Goal: Information Seeking & Learning: Compare options

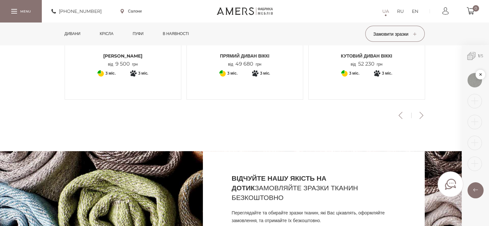
scroll to position [225, 0]
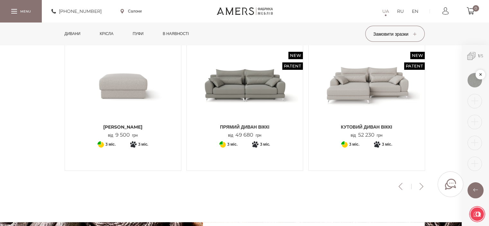
click at [362, 97] on img at bounding box center [366, 85] width 106 height 71
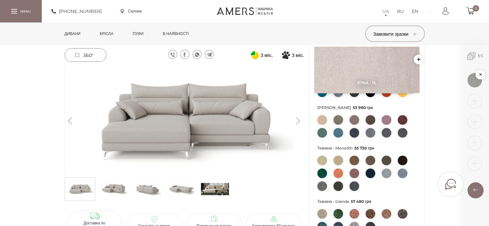
scroll to position [193, 0]
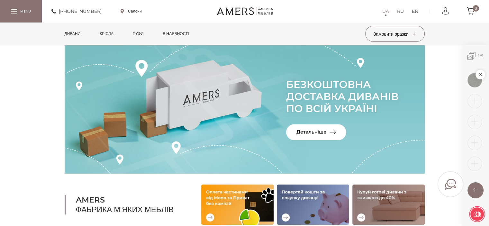
click at [75, 32] on link "Дивани" at bounding box center [73, 33] width 26 height 22
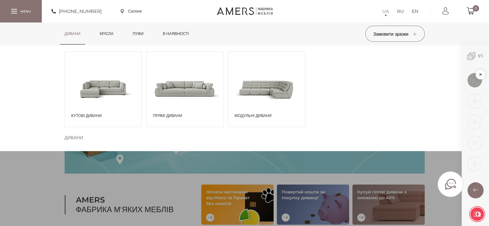
click at [177, 108] on span at bounding box center [185, 88] width 76 height 45
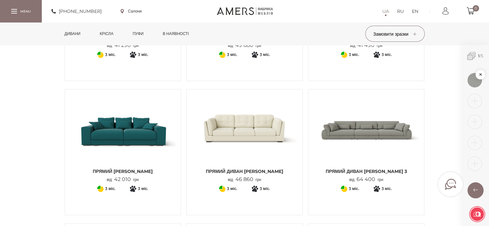
scroll to position [450, 0]
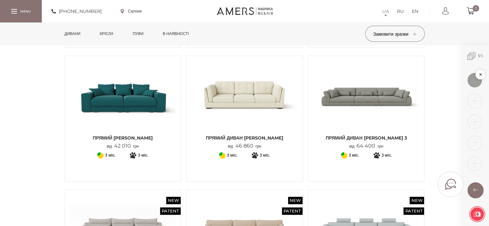
click at [270, 111] on img at bounding box center [244, 96] width 106 height 71
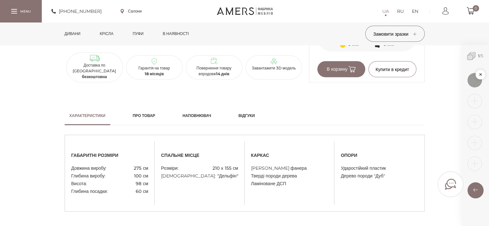
scroll to position [418, 0]
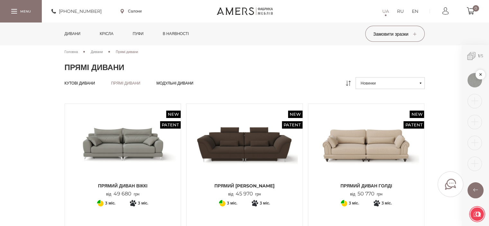
click at [92, 86] on span "Кутові дивани" at bounding box center [80, 88] width 31 height 5
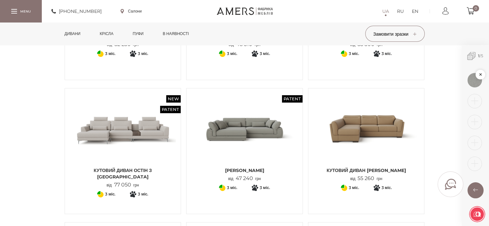
scroll to position [161, 0]
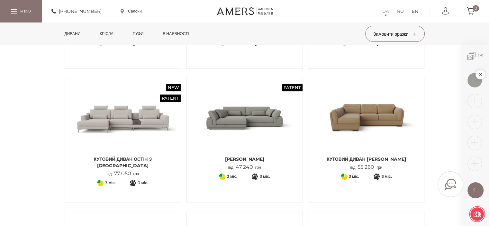
click at [273, 140] on img at bounding box center [244, 117] width 106 height 71
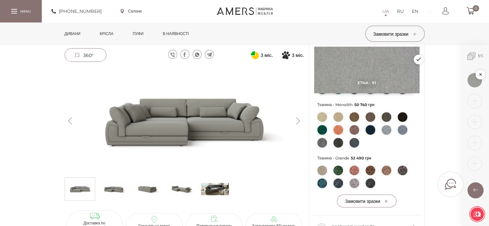
scroll to position [225, 0]
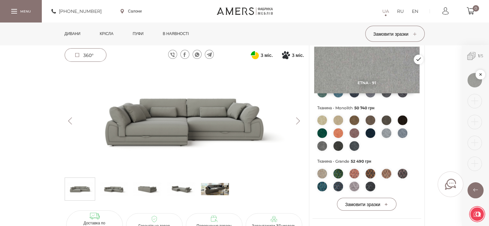
click at [296, 122] on button "Next" at bounding box center [297, 120] width 11 height 7
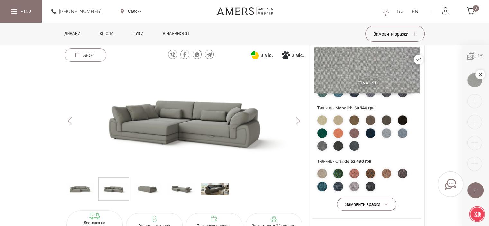
click at [296, 122] on button "Next" at bounding box center [297, 120] width 11 height 7
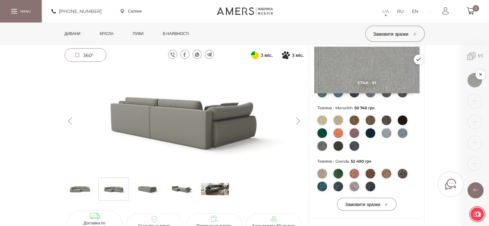
click at [296, 122] on button "Next" at bounding box center [297, 120] width 11 height 7
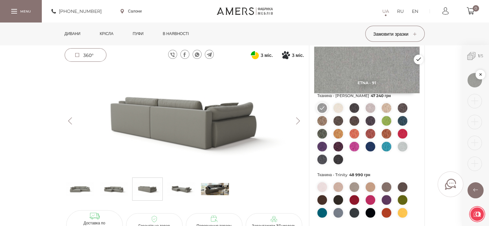
scroll to position [0, 0]
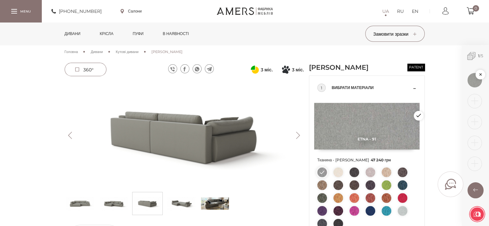
click at [413, 97] on div "1 Вибрати матеріали" at bounding box center [366, 88] width 99 height 24
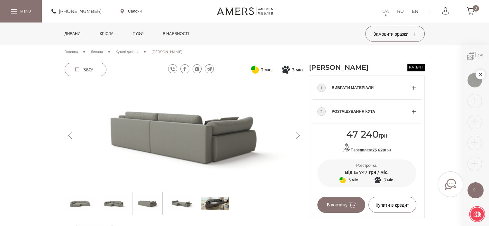
click at [413, 123] on div "2 Розташування кута" at bounding box center [366, 112] width 99 height 24
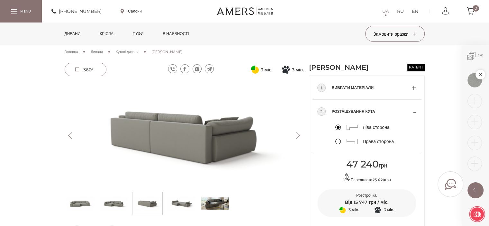
click at [336, 144] on label "Права сторона" at bounding box center [364, 142] width 58 height 6
click at [0, 0] on input "Права сторона" at bounding box center [0, 0] width 0 height 0
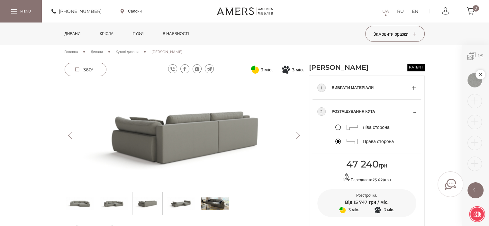
click at [295, 137] on button "Next" at bounding box center [297, 135] width 11 height 7
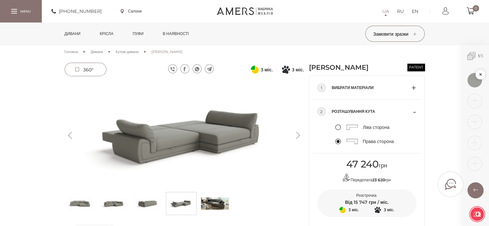
click at [295, 137] on button "Next" at bounding box center [297, 135] width 11 height 7
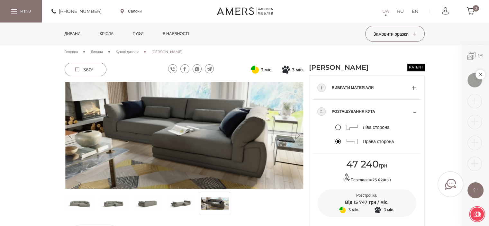
click at [180, 34] on link "в наявності" at bounding box center [176, 33] width 36 height 22
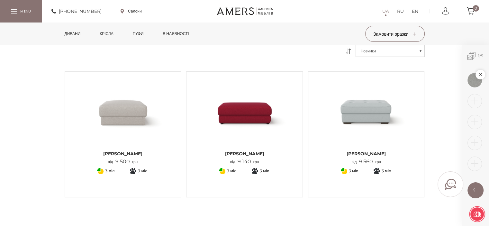
scroll to position [32, 0]
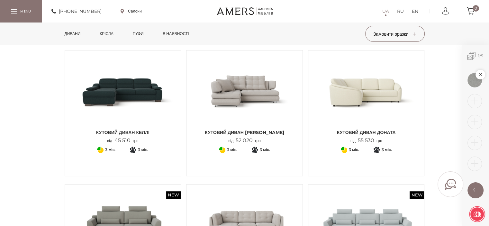
scroll to position [129, 0]
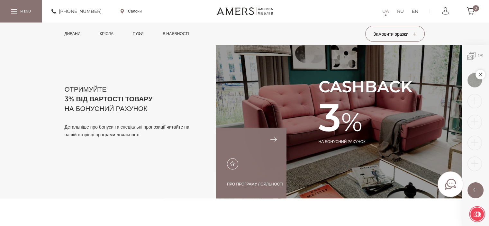
scroll to position [765, 0]
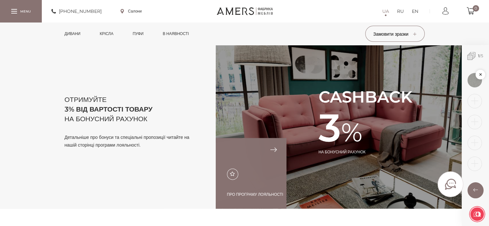
drag, startPoint x: 72, startPoint y: 109, endPoint x: 163, endPoint y: 118, distance: 91.4
click at [163, 118] on h2 "Отримуйте 3% від вартості товару на бонусний рахунок" at bounding box center [129, 109] width 129 height 29
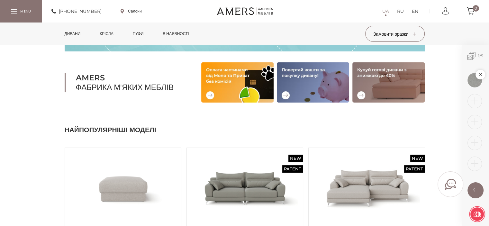
scroll to position [96, 0]
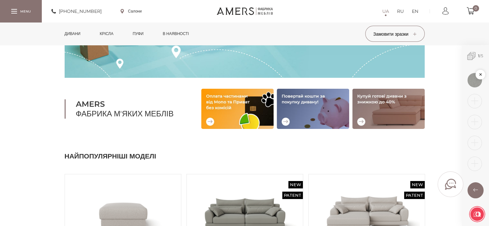
click at [388, 110] on img at bounding box center [388, 109] width 72 height 40
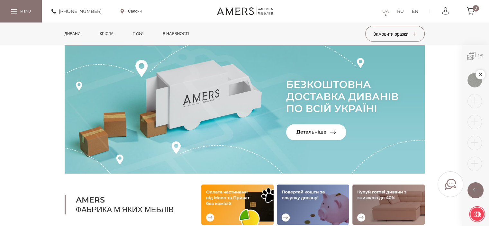
scroll to position [0, 0]
click at [72, 34] on link "Дивани" at bounding box center [73, 33] width 26 height 22
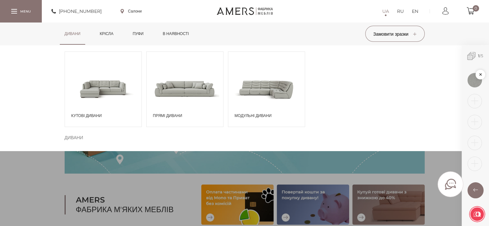
click at [121, 91] on span at bounding box center [103, 88] width 76 height 45
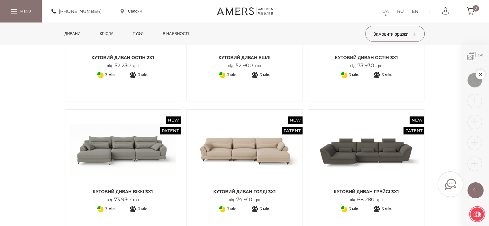
scroll to position [541, 0]
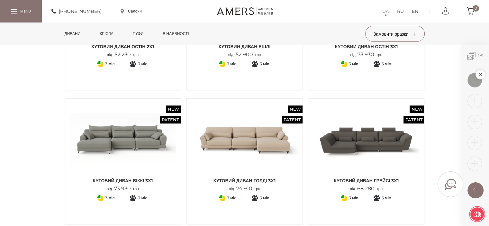
click at [397, 160] on img at bounding box center [366, 138] width 106 height 71
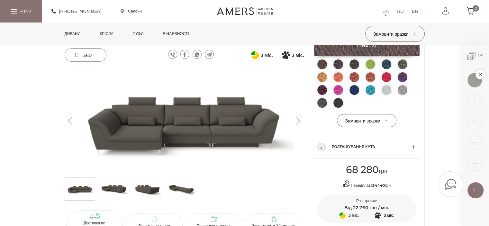
scroll to position [129, 0]
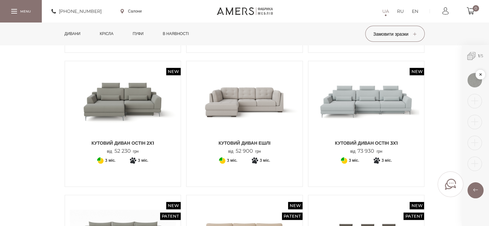
click at [255, 118] on img at bounding box center [244, 101] width 106 height 71
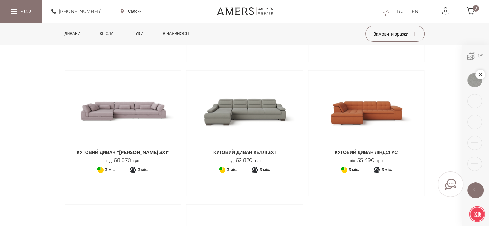
scroll to position [702, 0]
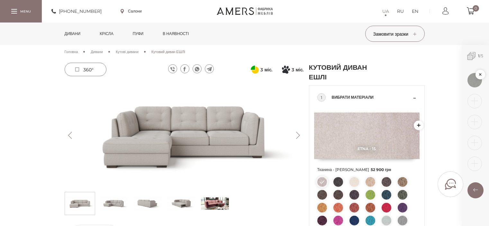
click at [297, 137] on button "Next" at bounding box center [297, 135] width 11 height 7
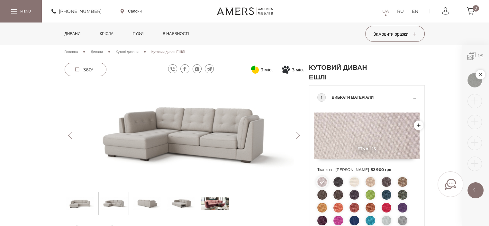
click at [297, 137] on button "Next" at bounding box center [297, 135] width 11 height 7
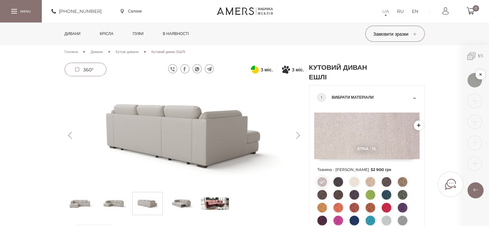
click at [297, 137] on button "Next" at bounding box center [297, 135] width 11 height 7
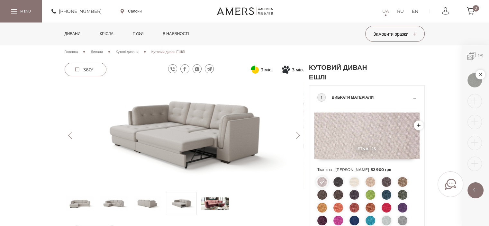
click at [297, 137] on button "Next" at bounding box center [297, 135] width 11 height 7
